Goal: Navigation & Orientation: Find specific page/section

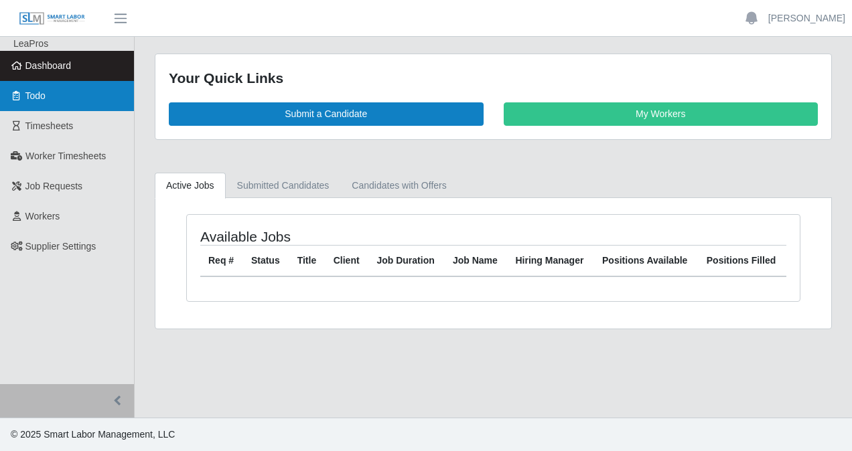
click at [56, 103] on link "Todo" at bounding box center [67, 96] width 134 height 30
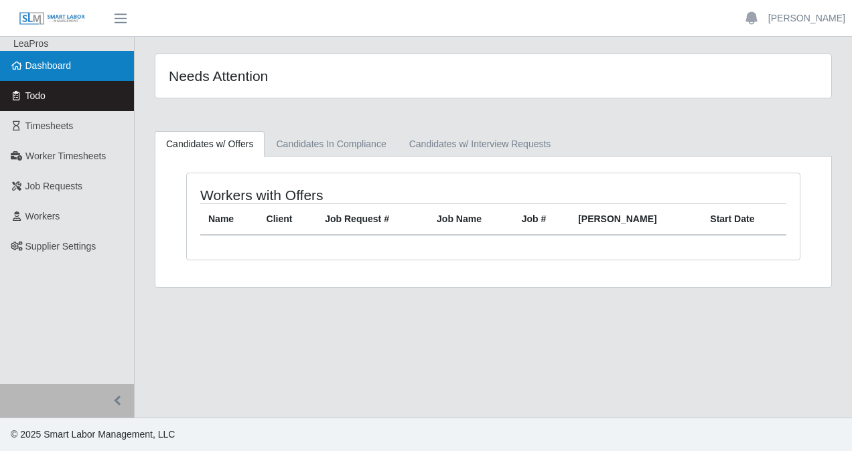
click at [51, 73] on link "Dashboard" at bounding box center [67, 66] width 134 height 30
